Goal: Task Accomplishment & Management: Manage account settings

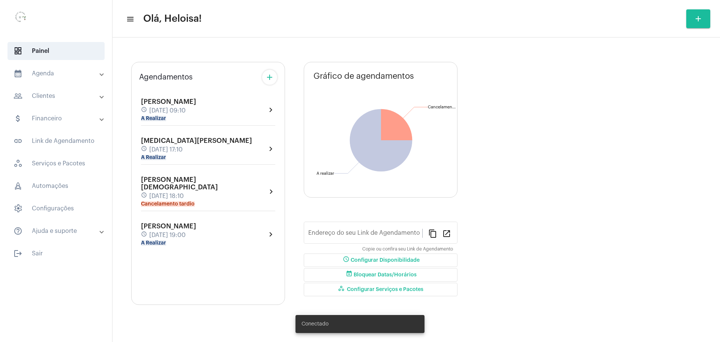
type input "[URL][DOMAIN_NAME]"
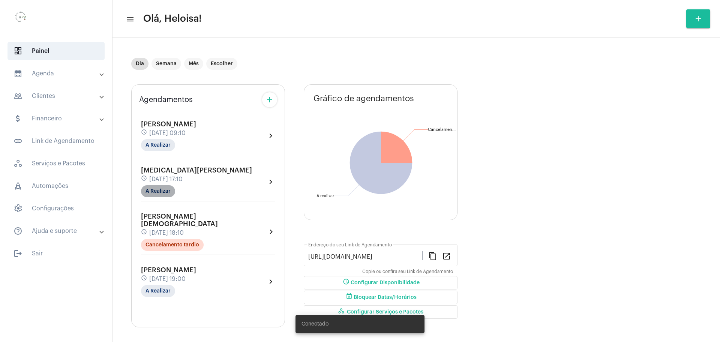
click at [162, 195] on mat-chip "A Realizar" at bounding box center [158, 191] width 34 height 12
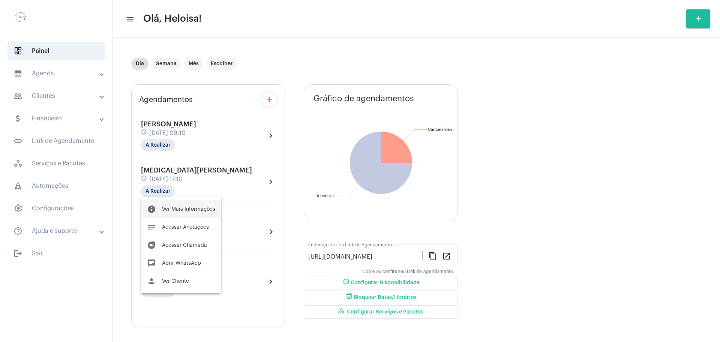
click at [188, 207] on span "Ver Mais Informações" at bounding box center [188, 209] width 53 height 5
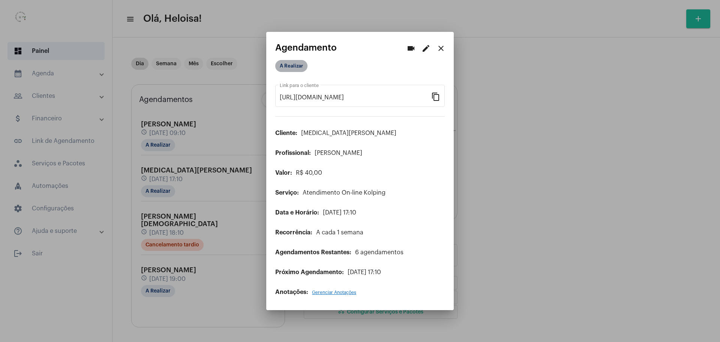
click at [279, 69] on mat-chip "A Realizar" at bounding box center [291, 66] width 32 height 12
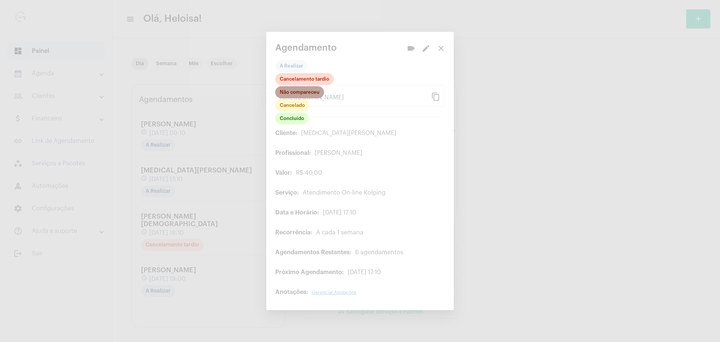
click at [289, 95] on mat-chip "Não compareceu" at bounding box center [299, 92] width 49 height 12
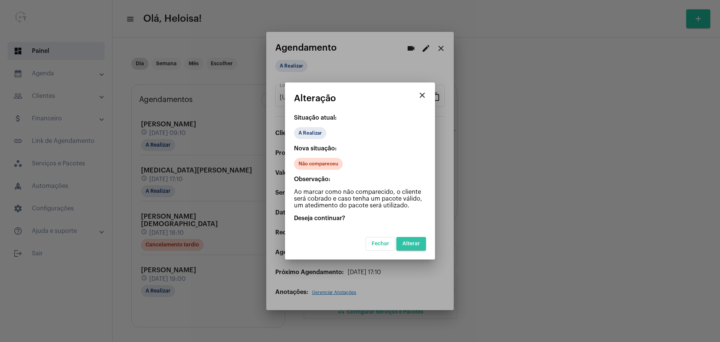
click at [415, 243] on span "Alterar" at bounding box center [411, 243] width 18 height 5
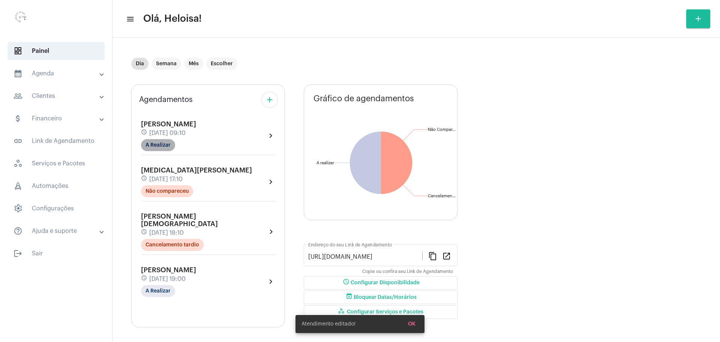
click at [165, 144] on mat-chip "A Realizar" at bounding box center [158, 145] width 34 height 12
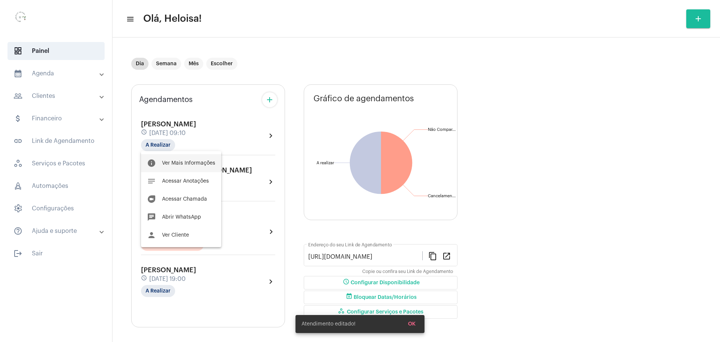
click at [189, 163] on span "Ver Mais Informações" at bounding box center [188, 162] width 53 height 5
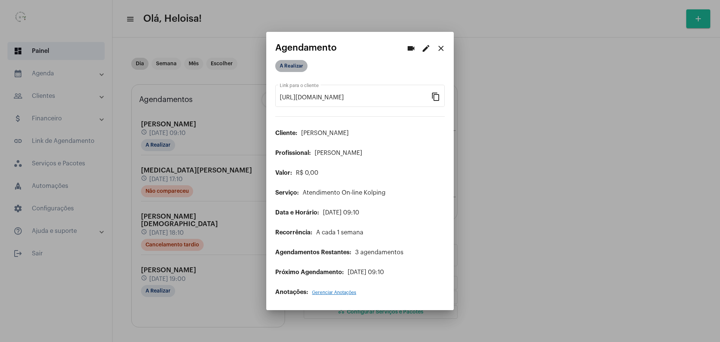
click at [292, 67] on mat-chip "A Realizar" at bounding box center [291, 66] width 32 height 12
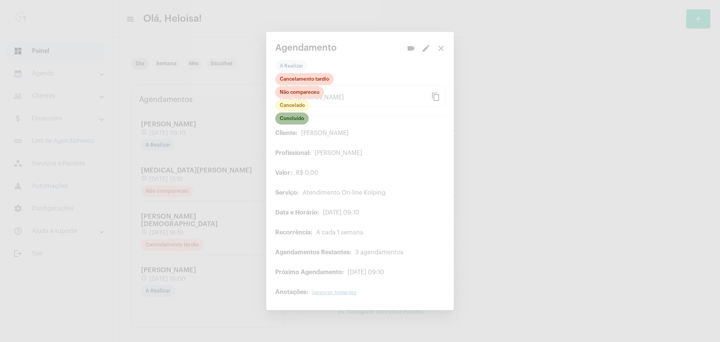
click at [294, 122] on mat-chip "Concluído" at bounding box center [291, 118] width 33 height 12
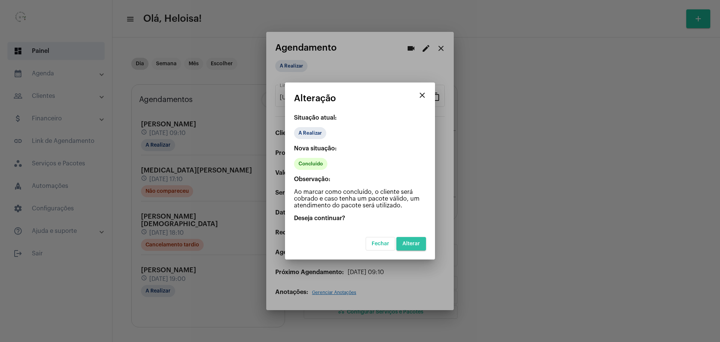
click at [416, 242] on span "Alterar" at bounding box center [411, 243] width 18 height 5
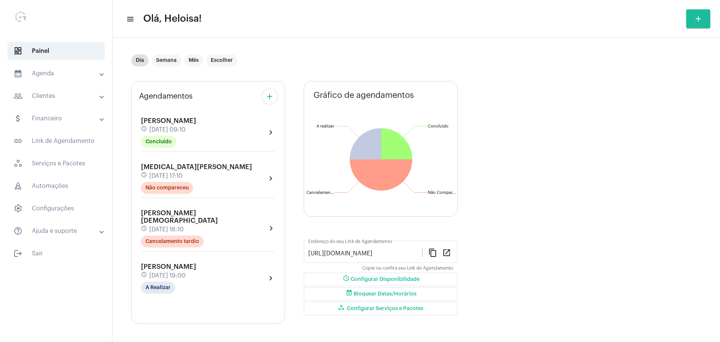
scroll to position [4, 0]
click at [183, 271] on span "[DATE] 19:00" at bounding box center [167, 274] width 36 height 7
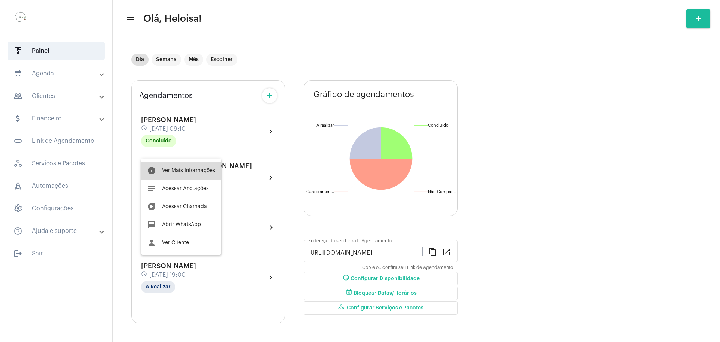
click at [196, 168] on span "Ver Mais Informações" at bounding box center [188, 170] width 53 height 5
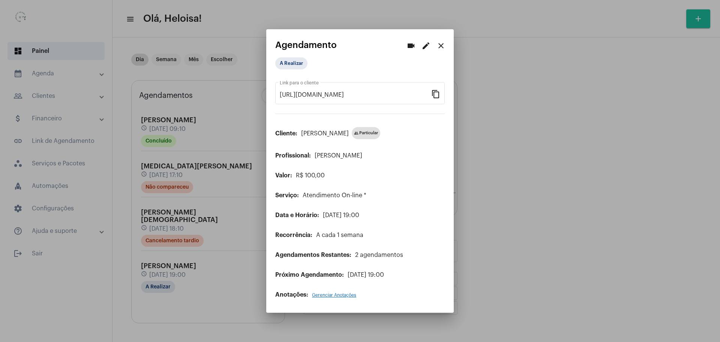
click at [427, 47] on mat-icon "edit" at bounding box center [425, 45] width 9 height 9
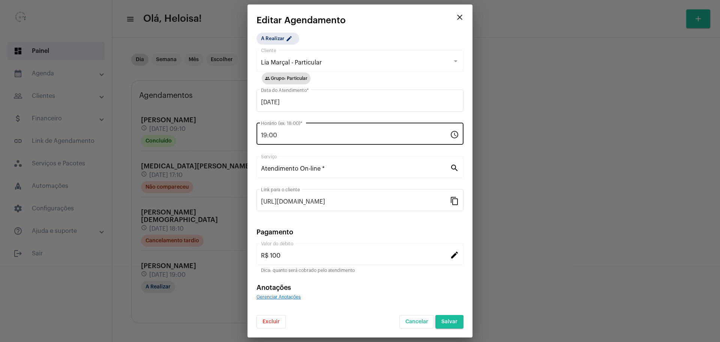
click at [317, 128] on div "19:00 Horário (ex: 18:00) *" at bounding box center [355, 133] width 189 height 24
click at [287, 135] on input "19:00" at bounding box center [355, 135] width 189 height 7
drag, startPoint x: 288, startPoint y: 134, endPoint x: 248, endPoint y: 123, distance: 41.3
click at [243, 132] on div "videocam edit close Agendamento A Realizar [URL][DOMAIN_NAME] Link para o clien…" at bounding box center [360, 171] width 720 height 342
type input "18:00"
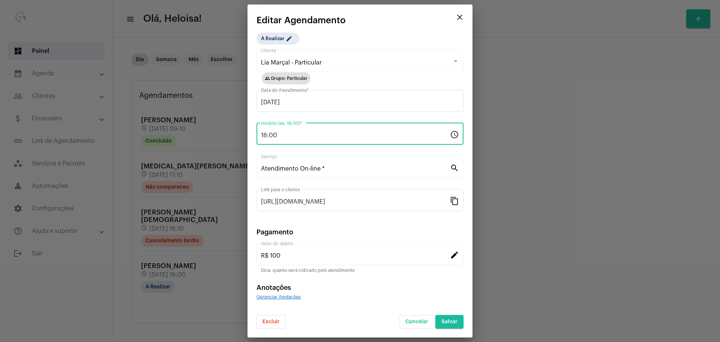
click at [408, 33] on div "A Realizar edit Lia Marçal - Particular Cliente group Grupo: Particular [DATE] …" at bounding box center [359, 181] width 207 height 296
click at [457, 325] on button "Salvar" at bounding box center [449, 321] width 28 height 13
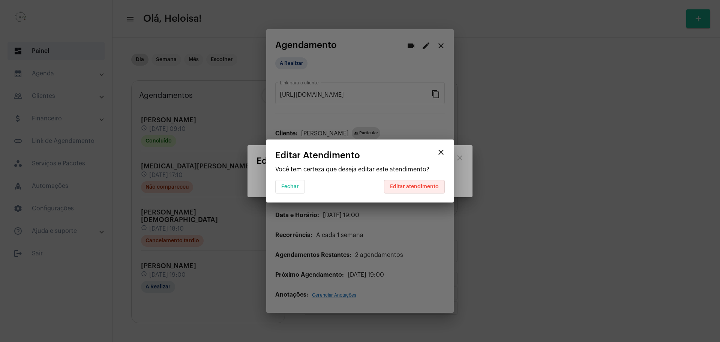
click at [420, 183] on button "Editar atendimento" at bounding box center [414, 186] width 61 height 13
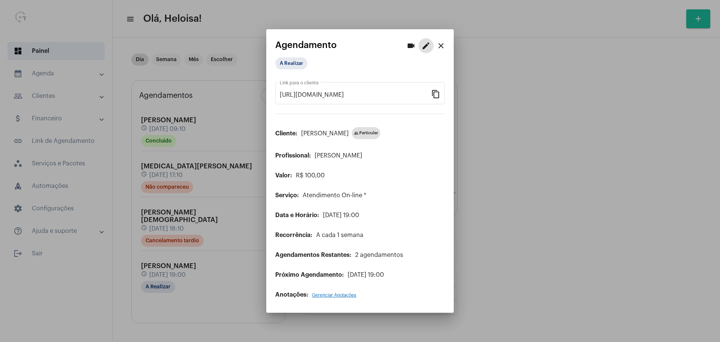
click at [442, 46] on mat-icon "close" at bounding box center [440, 45] width 9 height 9
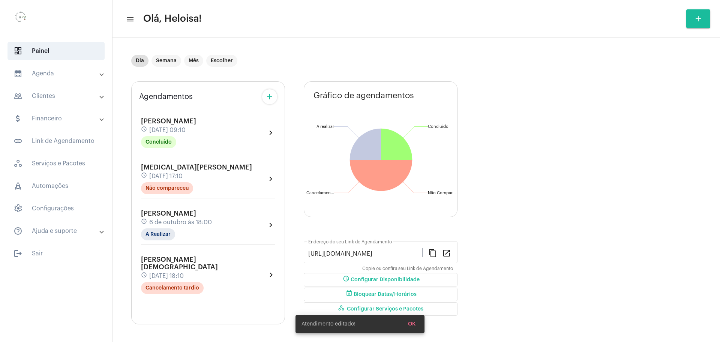
scroll to position [4, 0]
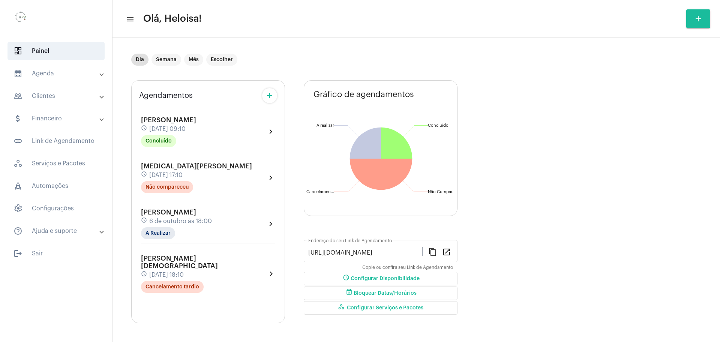
click at [187, 226] on div "[PERSON_NAME] schedule [DATE] 18:00 A Realizar" at bounding box center [176, 223] width 71 height 31
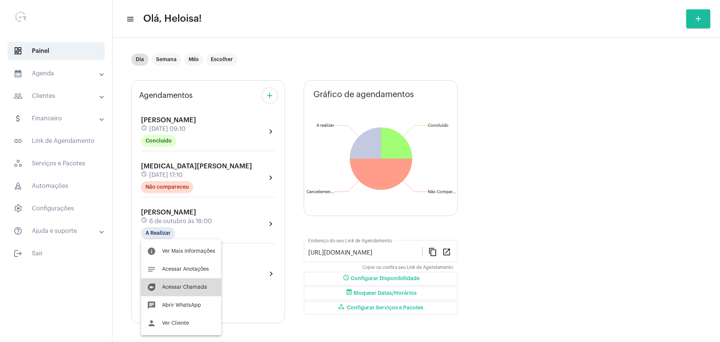
click at [183, 291] on button "duo [PERSON_NAME]" at bounding box center [181, 287] width 80 height 18
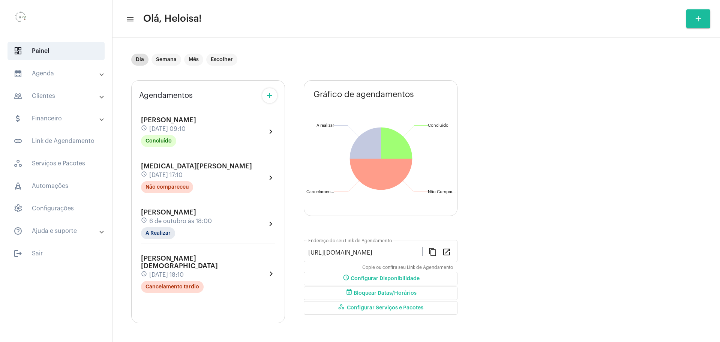
click at [165, 208] on div "[PERSON_NAME] schedule [DATE] 18:00 A Realizar chevron_right" at bounding box center [208, 226] width 138 height 39
click at [163, 213] on span "[PERSON_NAME]" at bounding box center [168, 212] width 55 height 7
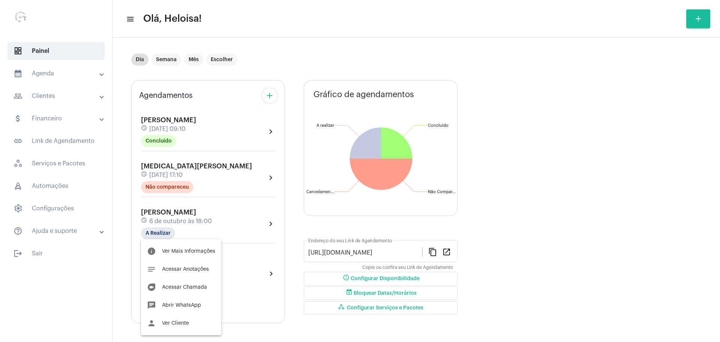
click at [181, 324] on span "Ver Cliente" at bounding box center [175, 323] width 27 height 5
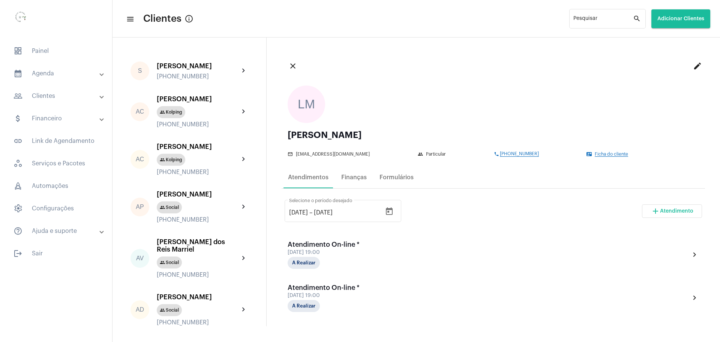
drag, startPoint x: 526, startPoint y: 152, endPoint x: 485, endPoint y: 153, distance: 40.9
click at [494, 153] on div "phone [PHONE_NUMBER]" at bounding box center [538, 153] width 89 height 5
copy span "[PHONE_NUMBER]"
